Goal: Task Accomplishment & Management: Manage account settings

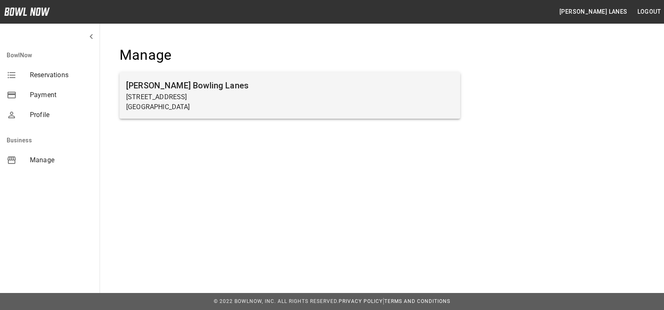
click at [310, 93] on p "[STREET_ADDRESS]" at bounding box center [289, 97] width 327 height 10
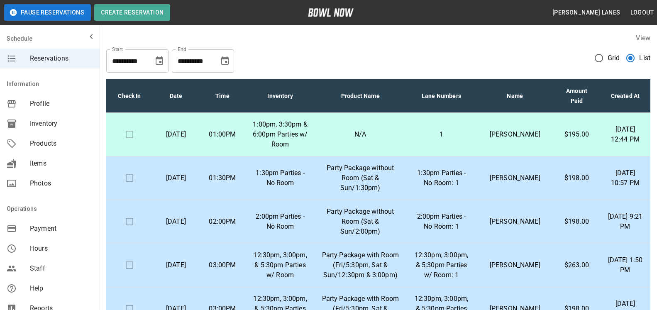
click at [611, 47] on div "**********" at bounding box center [378, 58] width 544 height 30
click at [610, 51] on label "Grid" at bounding box center [605, 57] width 30 height 17
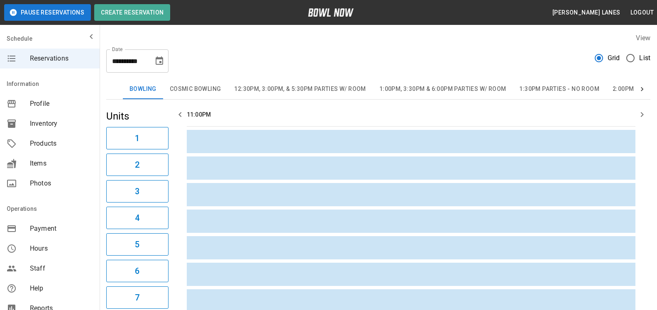
click at [457, 89] on button "1:00pm, 3:30pm & 6:00pm Parties w/ Room" at bounding box center [442, 89] width 140 height 20
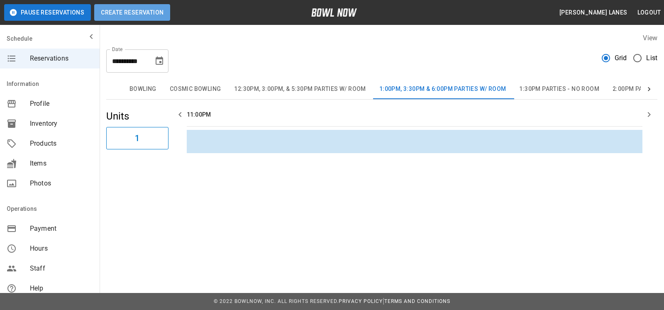
click at [148, 18] on button "Create Reservation" at bounding box center [132, 12] width 76 height 17
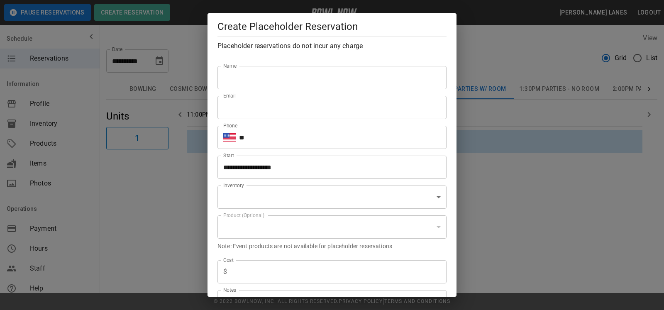
type input "**********"
click at [309, 88] on input "Name" at bounding box center [331, 77] width 229 height 23
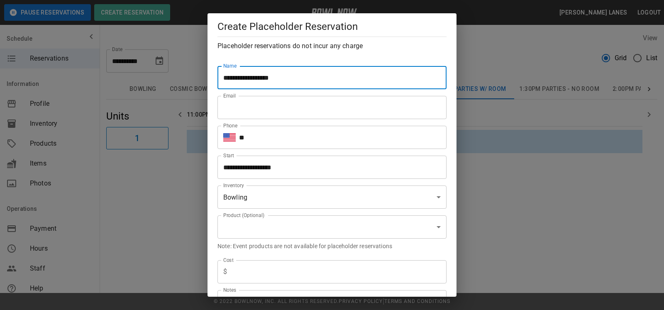
type input "**********"
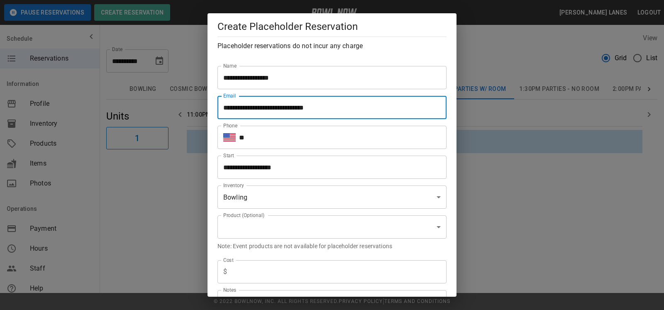
type input "**********"
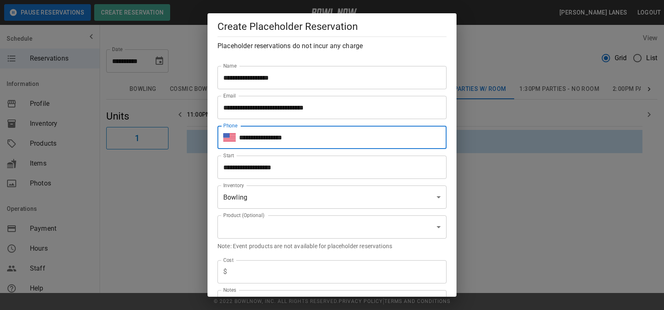
type input "**********"
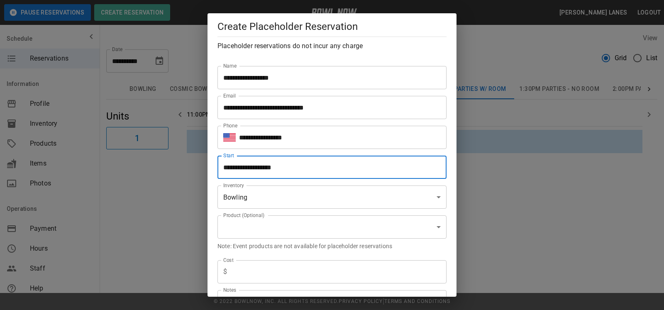
click at [310, 166] on input "**********" at bounding box center [328, 167] width 223 height 23
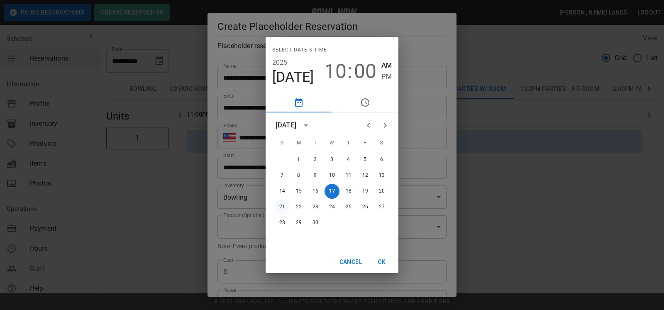
click at [277, 205] on button "21" at bounding box center [282, 206] width 15 height 15
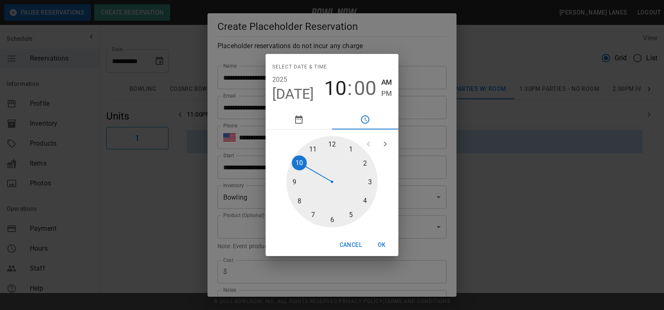
click at [329, 141] on div at bounding box center [331, 181] width 91 height 91
click at [333, 224] on div at bounding box center [331, 181] width 91 height 91
click at [385, 93] on span "PM" at bounding box center [386, 93] width 10 height 11
click at [380, 241] on button "OK" at bounding box center [381, 244] width 27 height 15
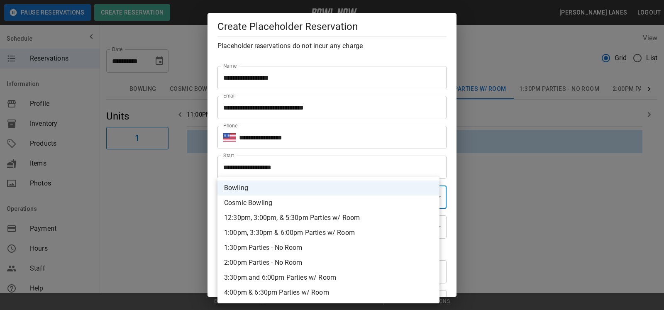
click at [300, 166] on div at bounding box center [332, 155] width 664 height 310
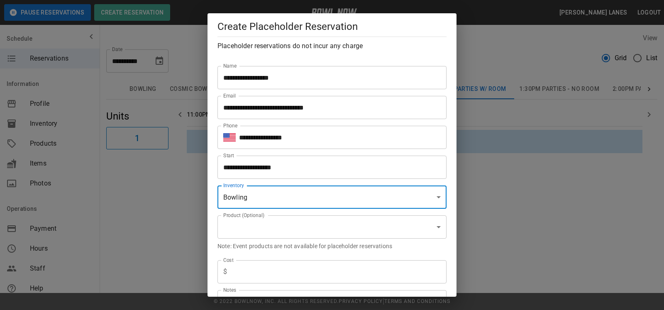
click at [297, 170] on input "**********" at bounding box center [328, 167] width 223 height 23
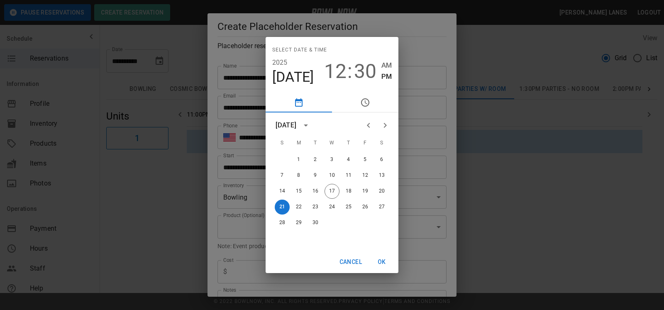
click at [337, 71] on span "12" at bounding box center [335, 71] width 22 height 23
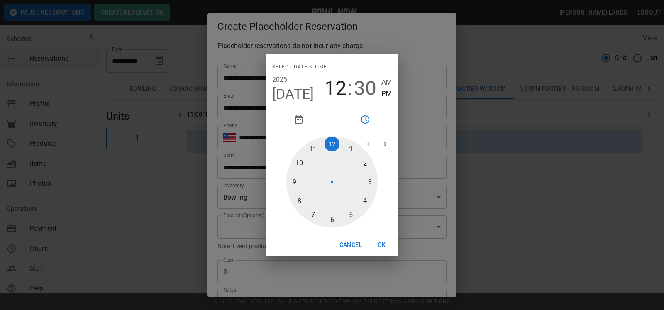
click at [356, 150] on div at bounding box center [331, 181] width 91 height 91
click at [358, 85] on span "30" at bounding box center [365, 88] width 22 height 23
type input "**********"
click at [333, 142] on div at bounding box center [331, 181] width 91 height 91
click at [387, 91] on span "PM" at bounding box center [386, 93] width 10 height 11
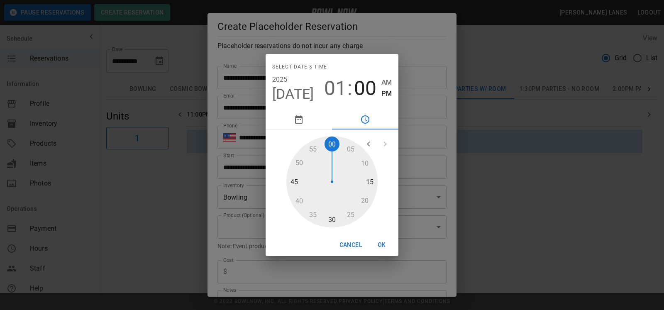
click at [380, 243] on button "OK" at bounding box center [381, 244] width 27 height 15
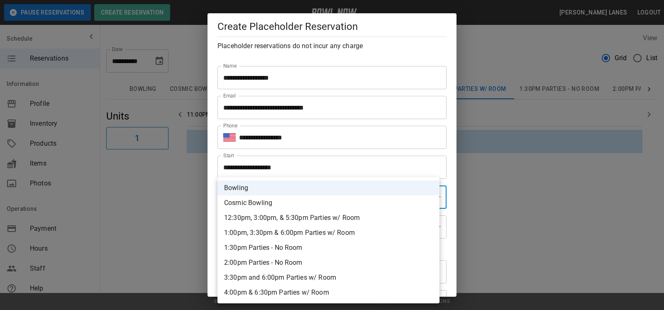
click at [330, 234] on li "1:00pm, 3:30pm & 6:00pm Parties w/ Room" at bounding box center [328, 232] width 222 height 15
type input "**********"
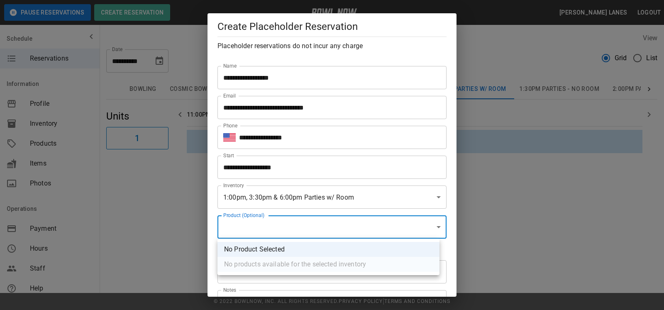
click at [314, 224] on div at bounding box center [332, 155] width 664 height 310
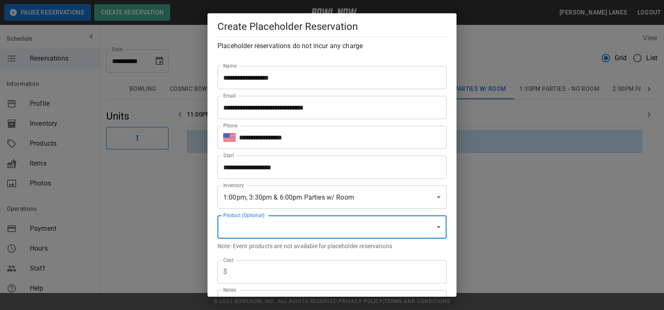
click at [445, 226] on div "**********" at bounding box center [331, 177] width 249 height 238
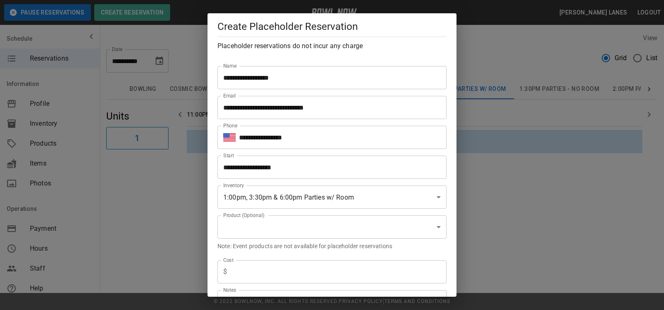
scroll to position [85, 0]
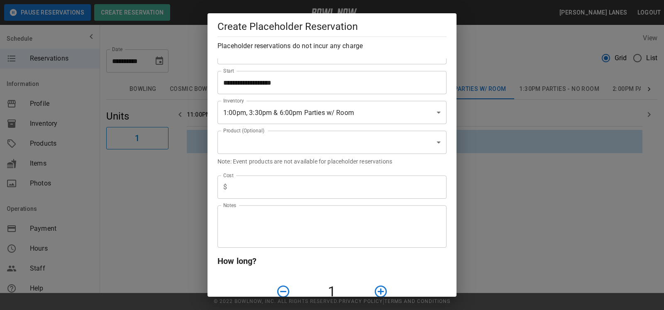
click at [365, 193] on input "text" at bounding box center [338, 186] width 216 height 23
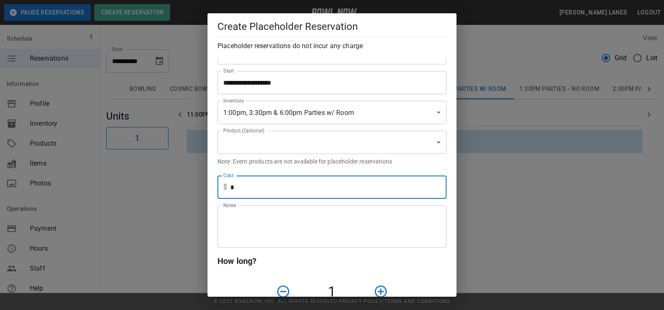
type input "*"
click at [434, 269] on div "How long? 1 Hour" at bounding box center [331, 283] width 229 height 58
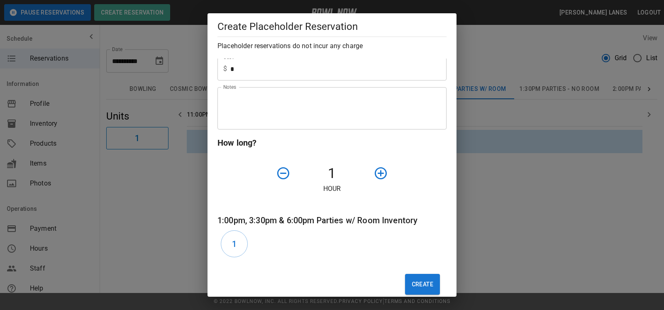
scroll to position [216, 0]
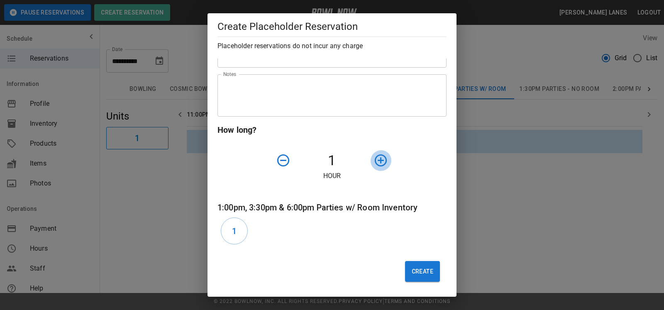
click at [375, 158] on icon "button" at bounding box center [380, 160] width 15 height 15
click at [236, 226] on h6 "1" at bounding box center [234, 230] width 5 height 13
click at [360, 238] on div "1" at bounding box center [331, 231] width 229 height 34
click at [420, 282] on div "Create" at bounding box center [329, 268] width 236 height 41
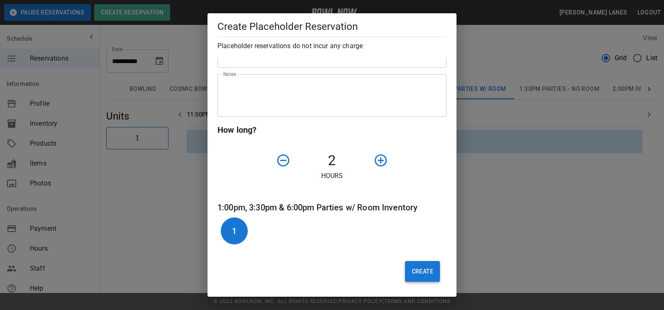
click at [420, 274] on button "Create" at bounding box center [422, 271] width 35 height 21
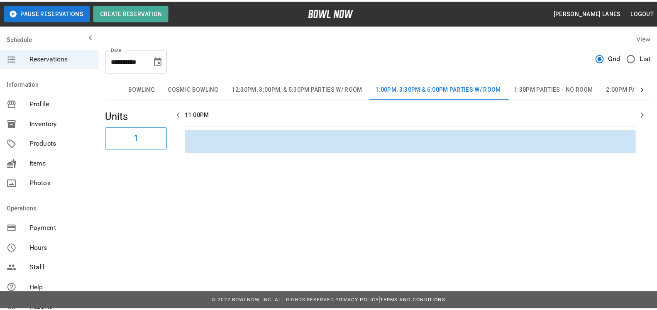
scroll to position [0, 0]
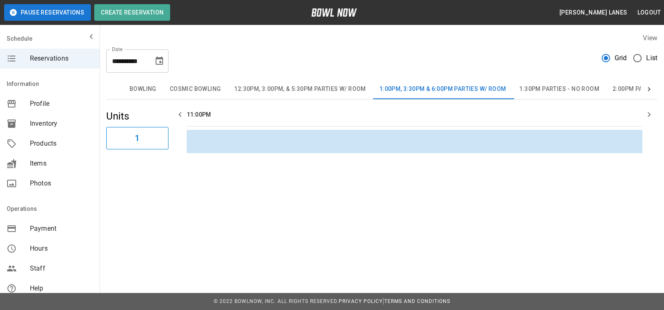
click at [649, 58] on span "List" at bounding box center [651, 58] width 11 height 10
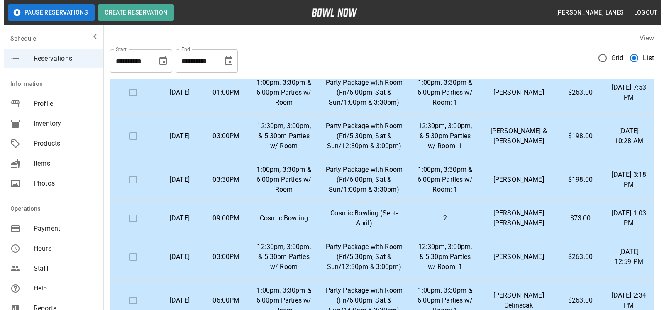
scroll to position [592, 0]
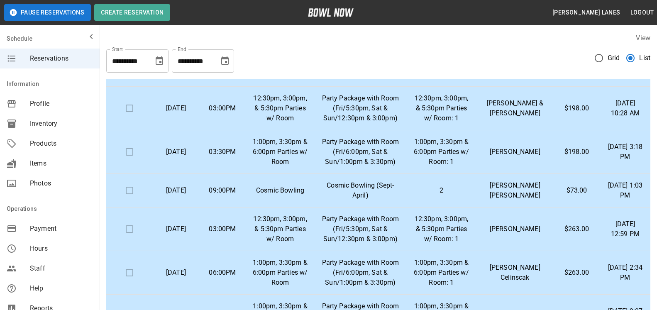
click at [448, 195] on p "2" at bounding box center [440, 190] width 57 height 10
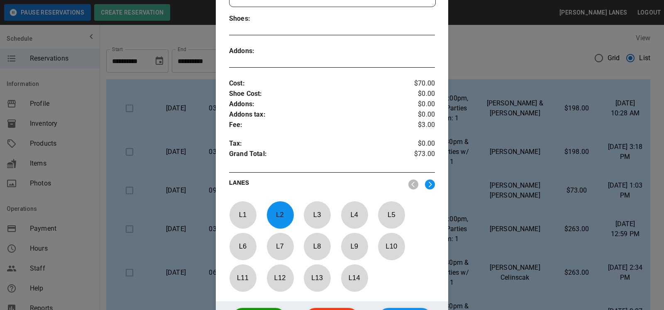
scroll to position [254, 0]
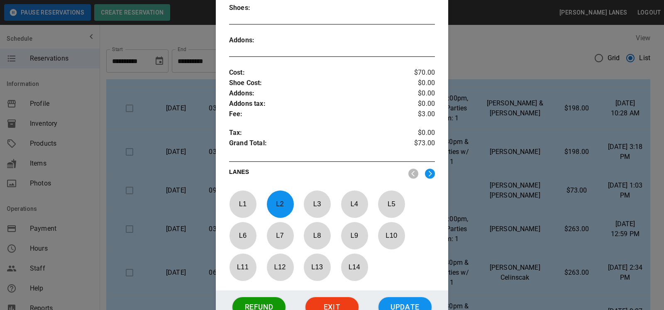
click at [281, 204] on p "L 2" at bounding box center [279, 203] width 27 height 19
click at [249, 202] on p "L 1" at bounding box center [242, 203] width 27 height 19
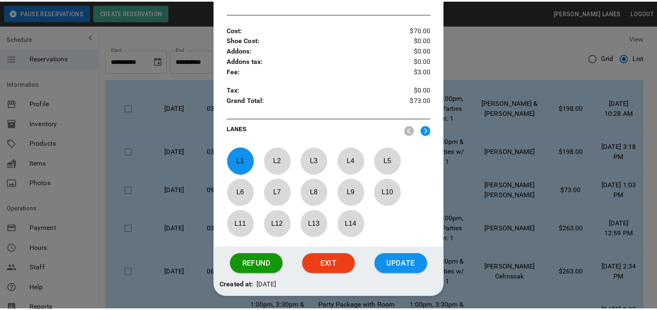
scroll to position [325, 0]
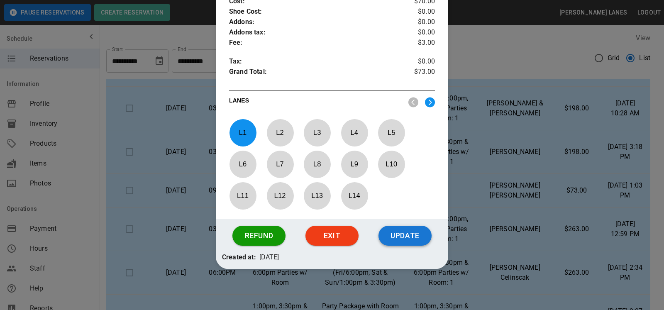
click at [412, 241] on button "Update" at bounding box center [404, 236] width 53 height 20
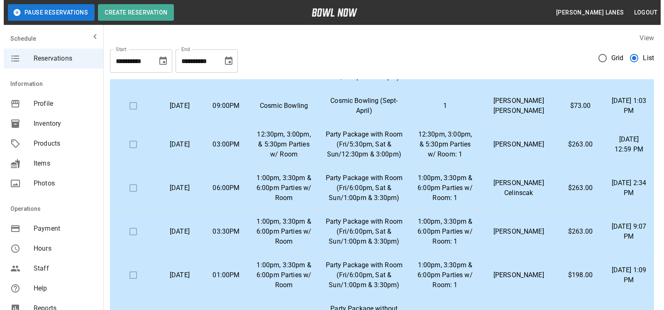
scroll to position [719, 0]
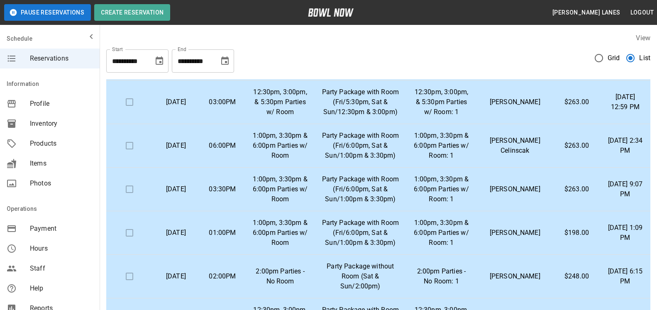
click at [530, 238] on p "[PERSON_NAME]" at bounding box center [514, 233] width 63 height 10
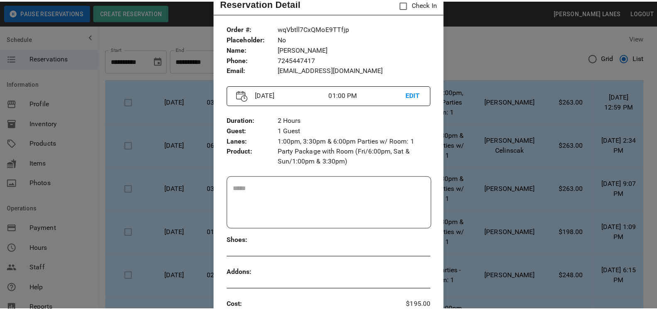
scroll to position [42, 0]
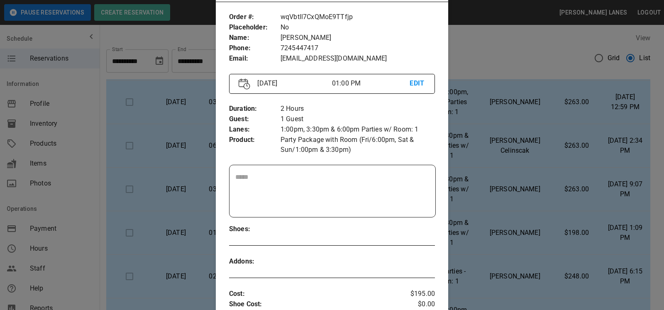
click at [457, 144] on div at bounding box center [332, 155] width 664 height 310
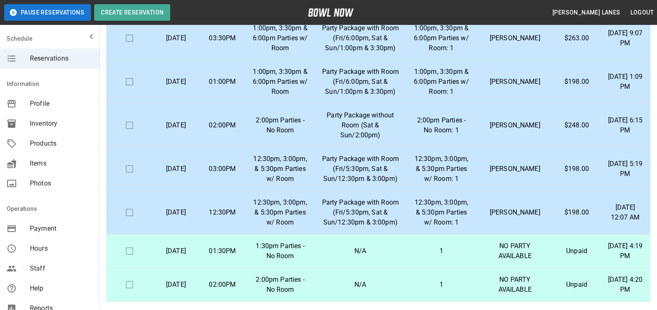
scroll to position [127, 0]
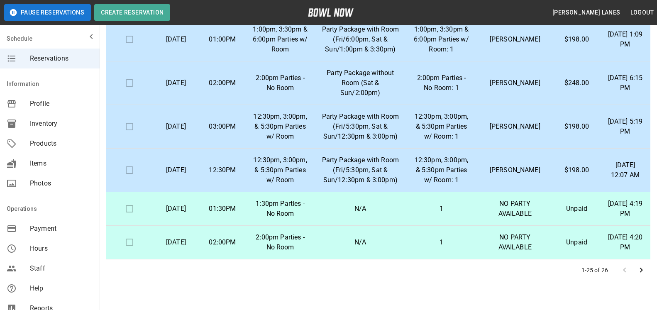
click at [642, 268] on icon "Go to next page" at bounding box center [641, 270] width 10 height 10
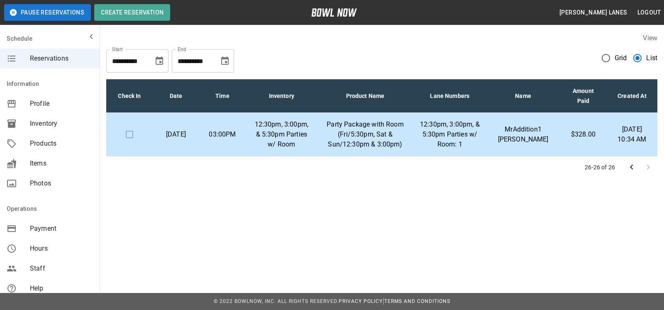
click at [225, 64] on icon "Choose date, selected date is Oct 17, 2025" at bounding box center [224, 60] width 7 height 8
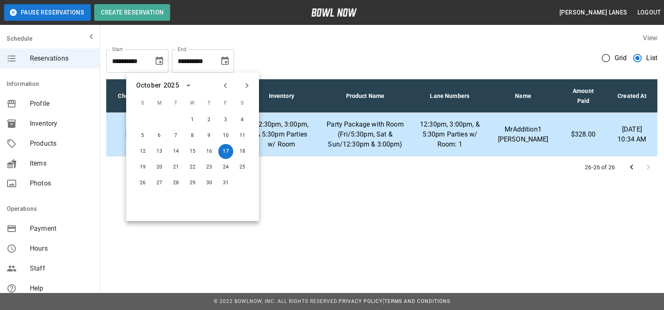
click at [244, 90] on button "Next month" at bounding box center [247, 85] width 14 height 14
click at [245, 90] on icon "Next month" at bounding box center [247, 85] width 10 height 10
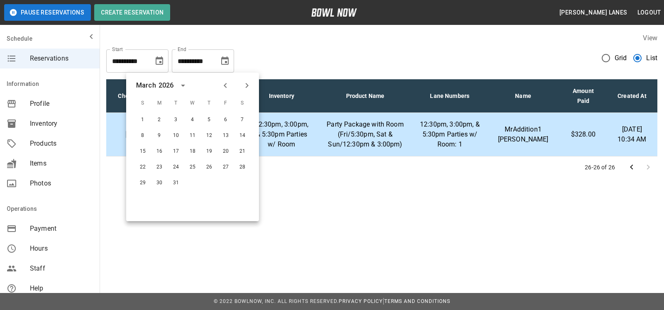
click at [245, 90] on icon "Next month" at bounding box center [247, 85] width 10 height 10
click at [202, 176] on div "30" at bounding box center [209, 182] width 17 height 15
click at [212, 185] on button "30" at bounding box center [209, 182] width 15 height 15
type input "**********"
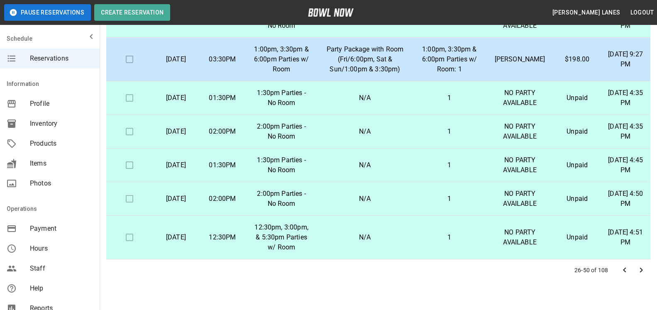
scroll to position [149, 0]
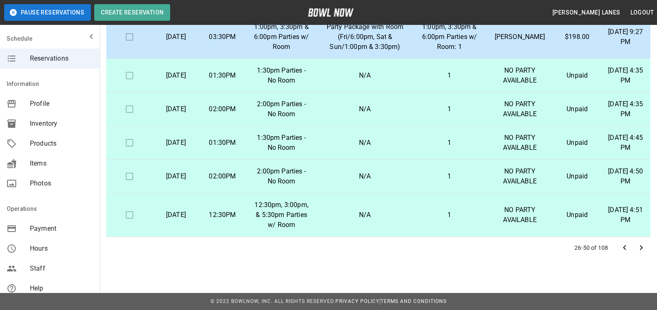
click at [628, 248] on icon "Go to previous page" at bounding box center [624, 248] width 10 height 10
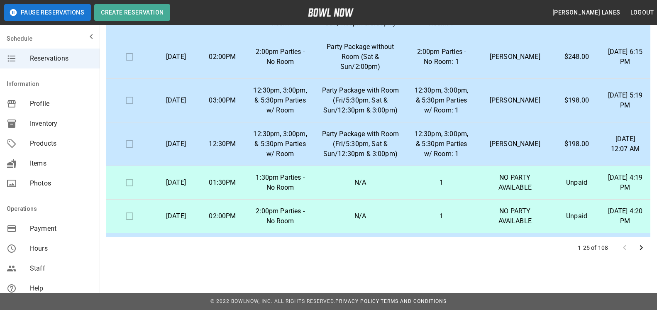
scroll to position [795, 0]
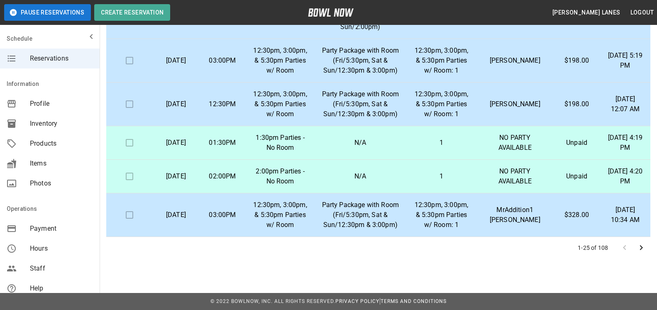
click at [643, 243] on icon "Go to next page" at bounding box center [641, 248] width 10 height 10
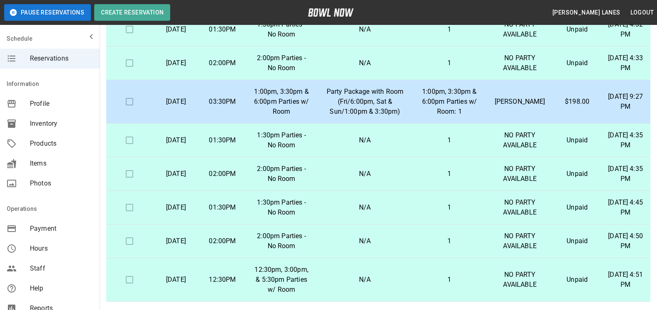
scroll to position [149, 0]
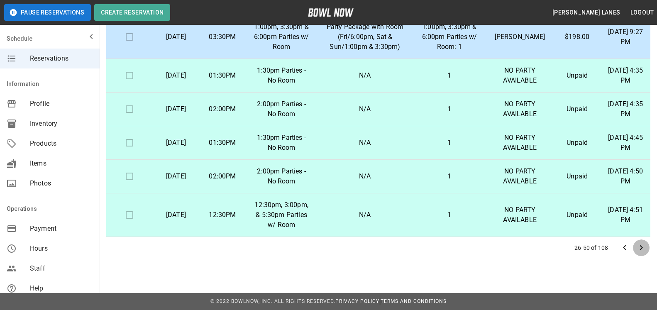
click at [643, 243] on icon "Go to next page" at bounding box center [641, 248] width 10 height 10
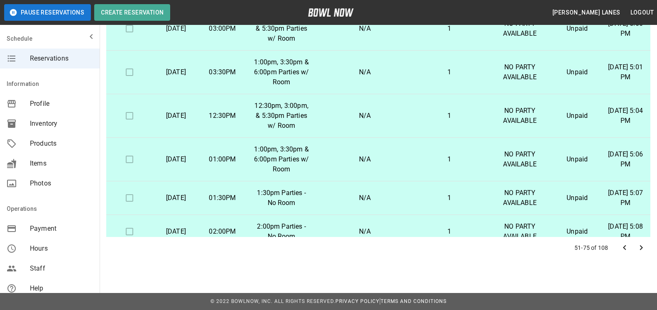
click at [641, 247] on icon "Go to next page" at bounding box center [641, 247] width 3 height 5
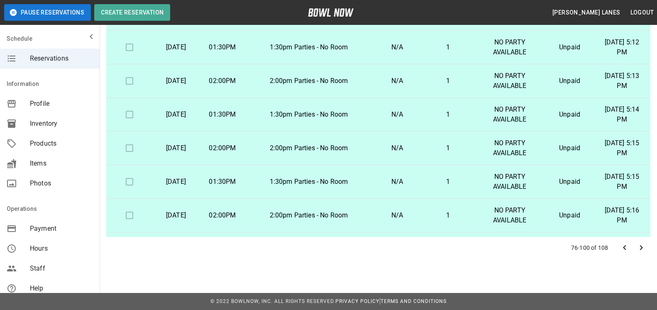
scroll to position [0, 0]
click at [642, 250] on icon "Go to next page" at bounding box center [641, 248] width 10 height 10
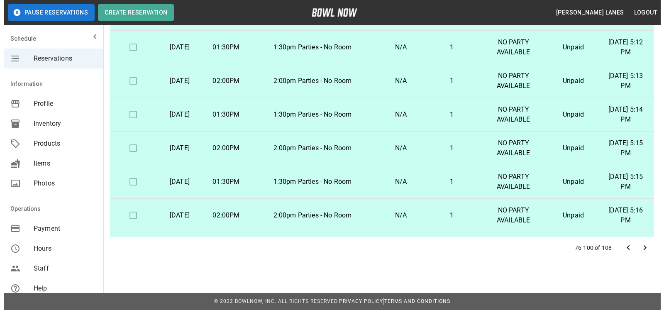
scroll to position [145, 0]
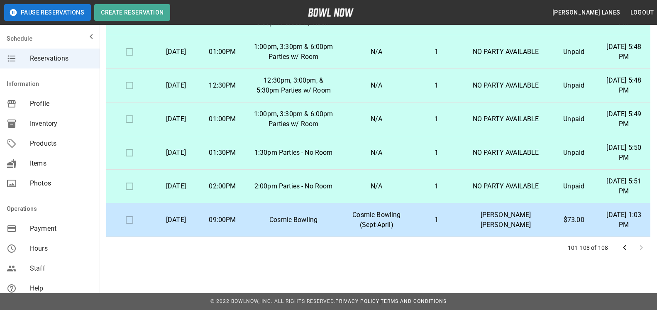
click at [509, 225] on p "[PERSON_NAME] [PERSON_NAME]" at bounding box center [504, 220] width 75 height 20
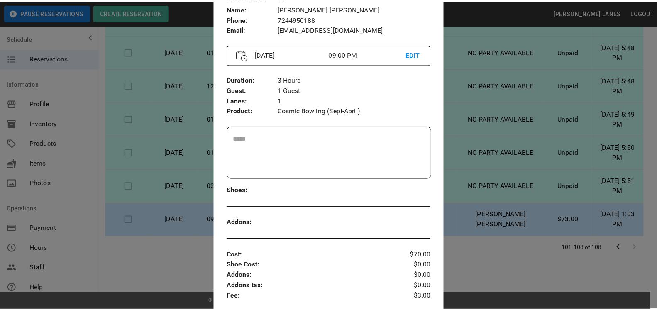
scroll to position [0, 0]
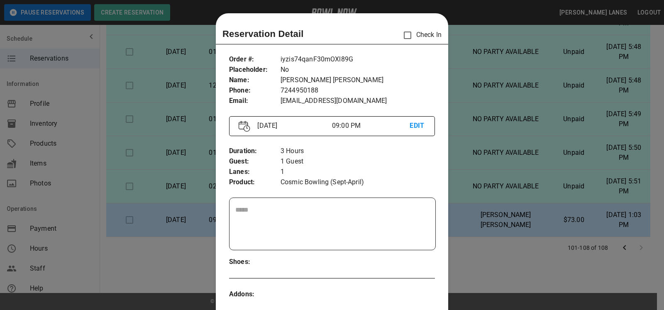
click at [507, 66] on div at bounding box center [332, 155] width 664 height 310
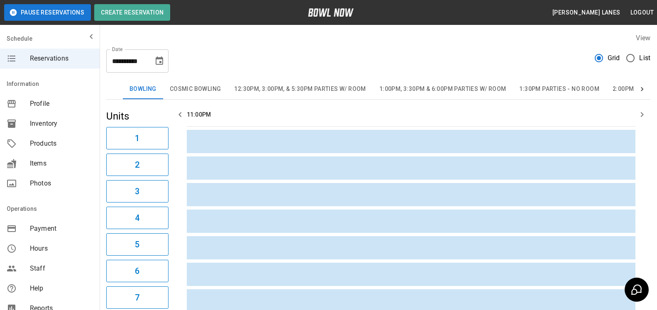
click at [641, 54] on span "List" at bounding box center [644, 58] width 11 height 10
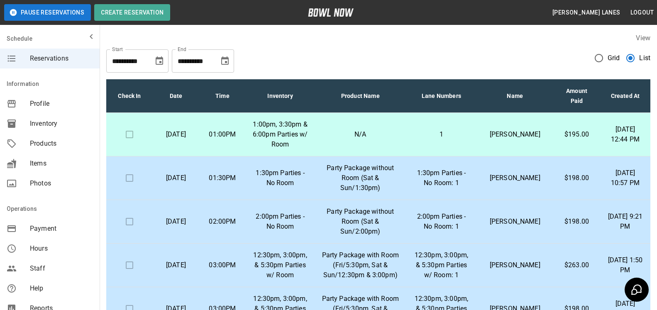
click at [223, 60] on icon "Choose date, selected date is Oct 17, 2025" at bounding box center [225, 61] width 10 height 10
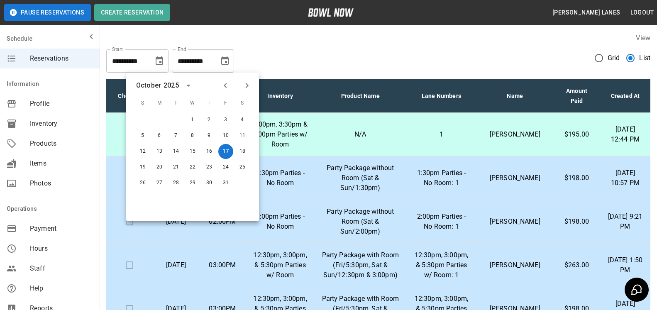
click at [246, 82] on icon "Next month" at bounding box center [247, 85] width 10 height 10
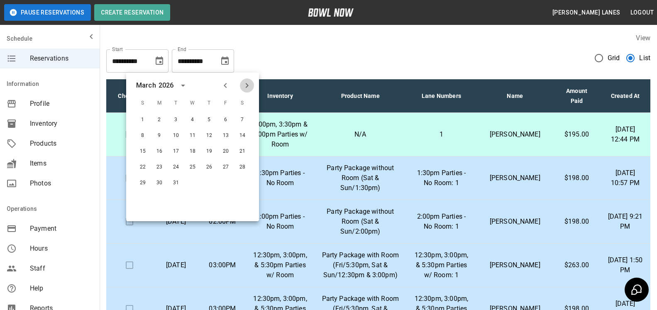
click at [246, 82] on icon "Next month" at bounding box center [247, 85] width 10 height 10
click at [206, 181] on button "30" at bounding box center [209, 182] width 15 height 15
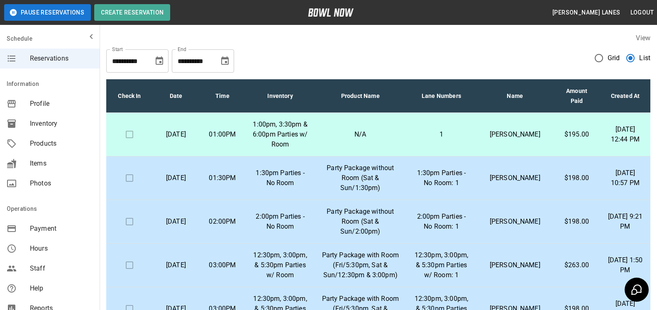
type input "**********"
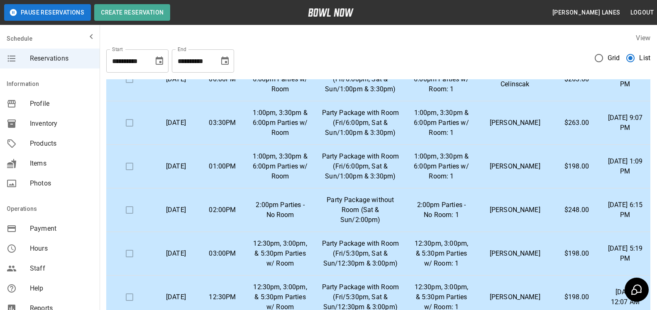
scroll to position [149, 0]
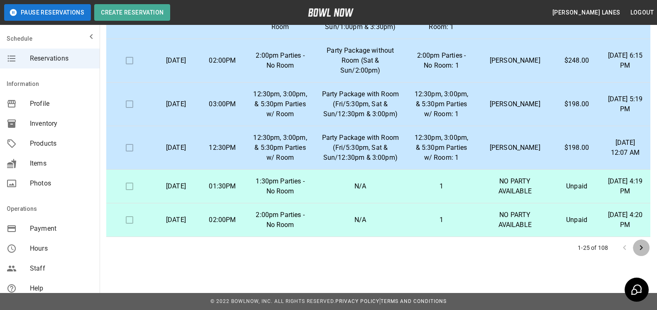
click at [645, 251] on icon "Go to next page" at bounding box center [641, 248] width 10 height 10
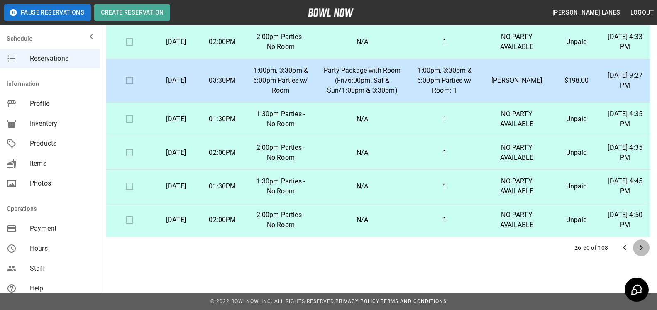
click at [644, 250] on icon "Go to next page" at bounding box center [641, 248] width 10 height 10
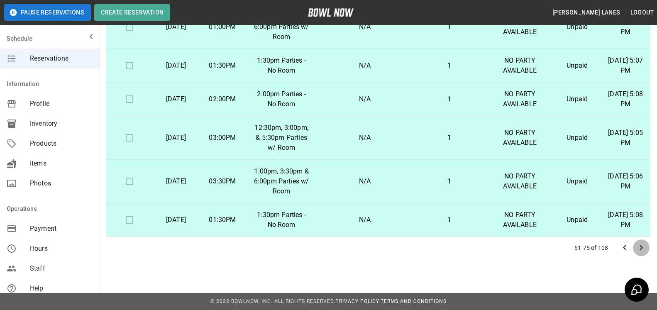
click at [644, 250] on icon "Go to next page" at bounding box center [641, 248] width 10 height 10
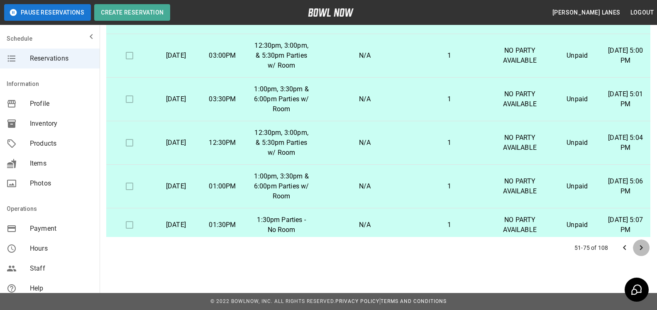
click at [644, 250] on icon "Go to next page" at bounding box center [641, 248] width 10 height 10
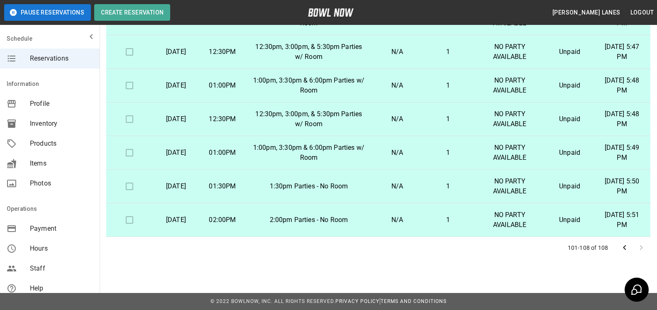
scroll to position [0, 0]
click at [644, 250] on div at bounding box center [632, 247] width 33 height 17
